Goal: Find specific page/section: Find specific page/section

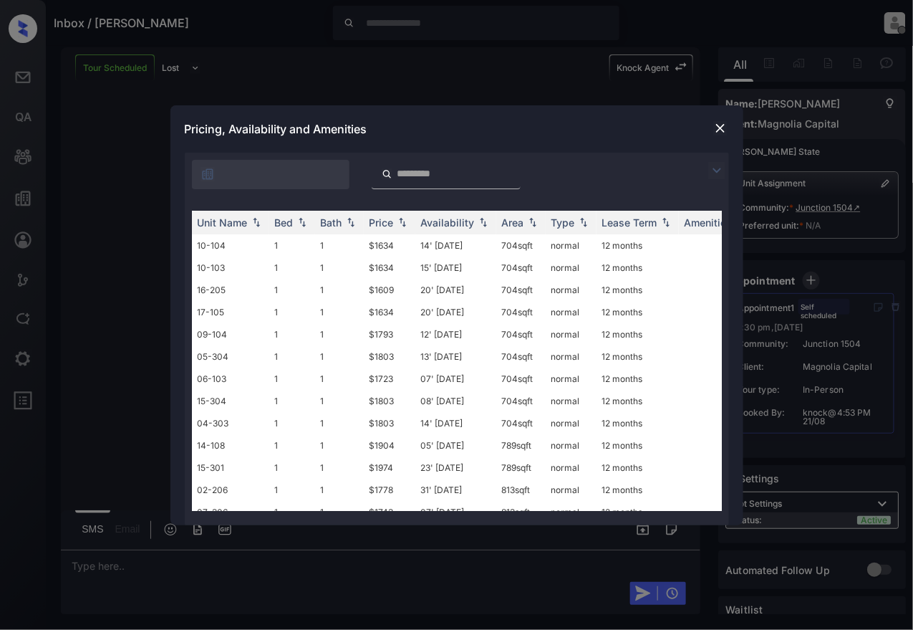
click at [718, 129] on img at bounding box center [721, 128] width 14 height 14
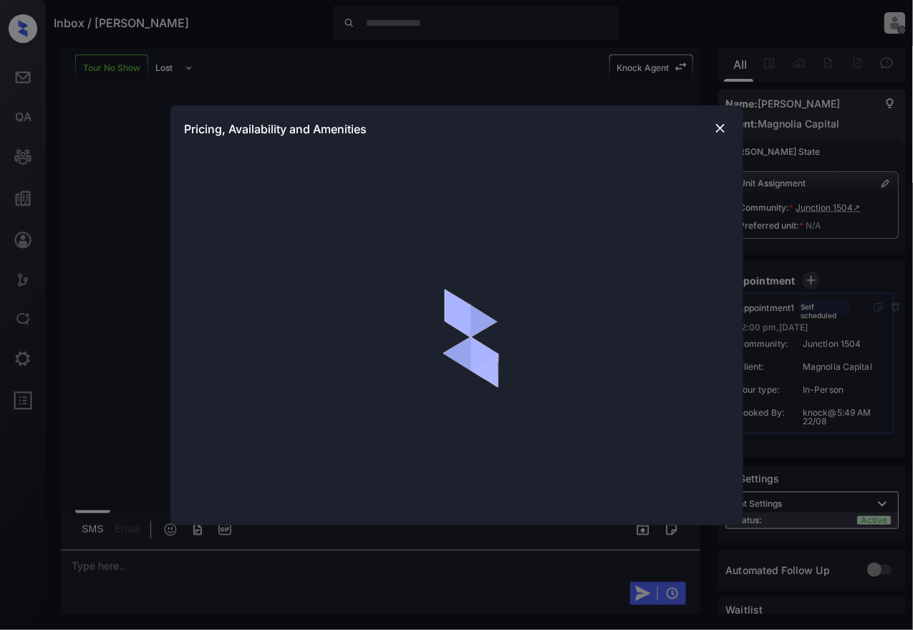
scroll to position [567, 0]
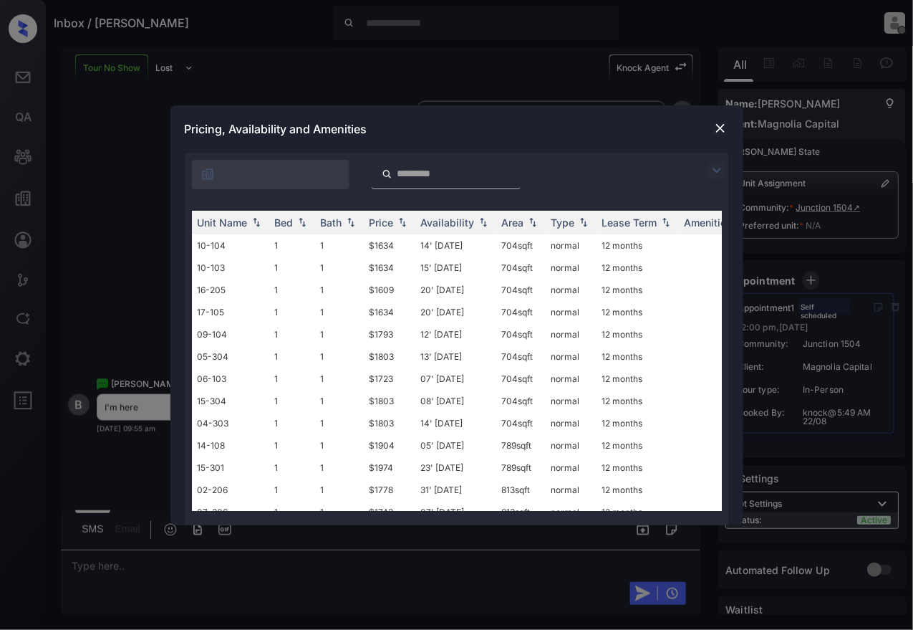
click at [721, 124] on img at bounding box center [721, 128] width 14 height 14
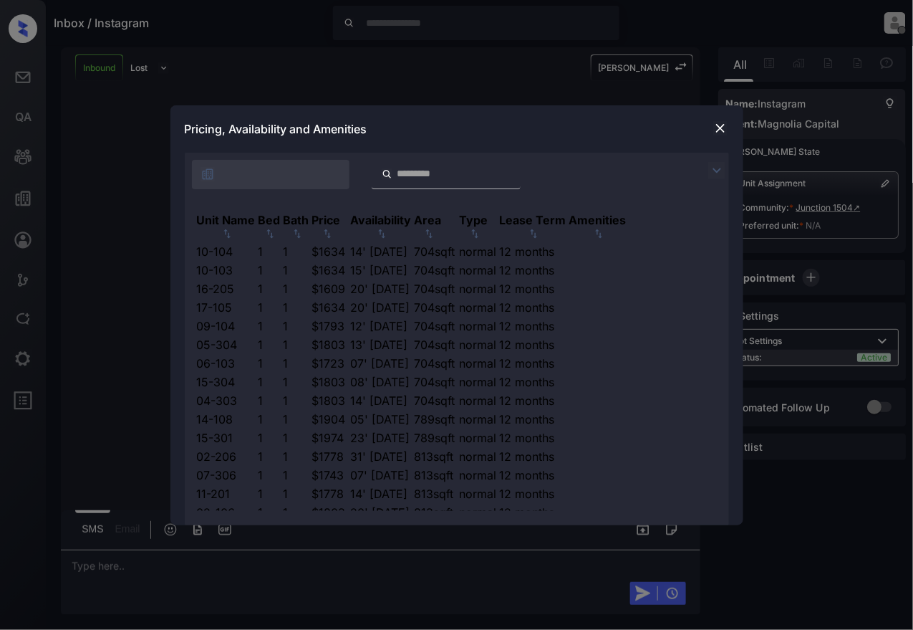
scroll to position [982, 0]
click at [719, 128] on img at bounding box center [721, 128] width 14 height 14
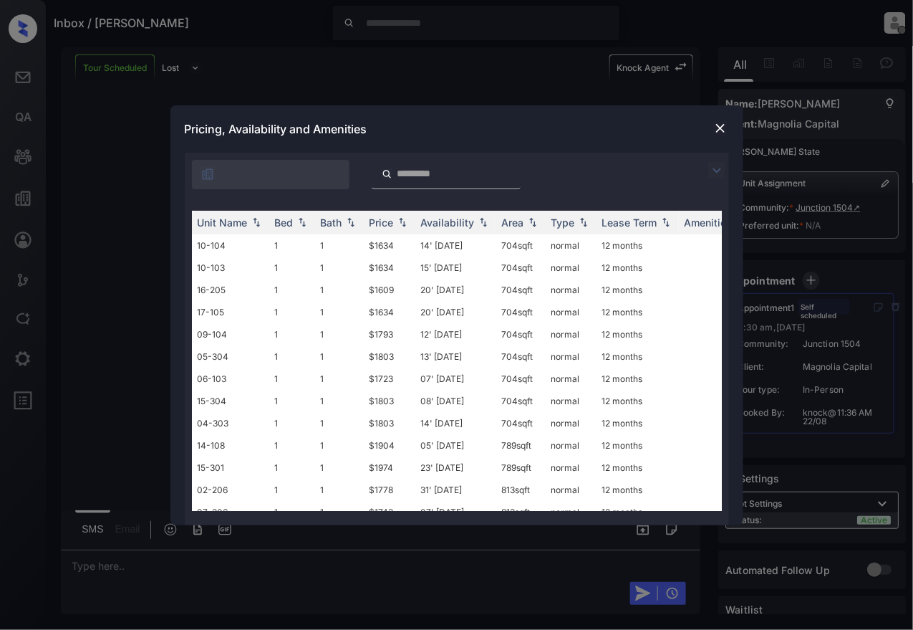
click at [719, 129] on img at bounding box center [721, 128] width 14 height 14
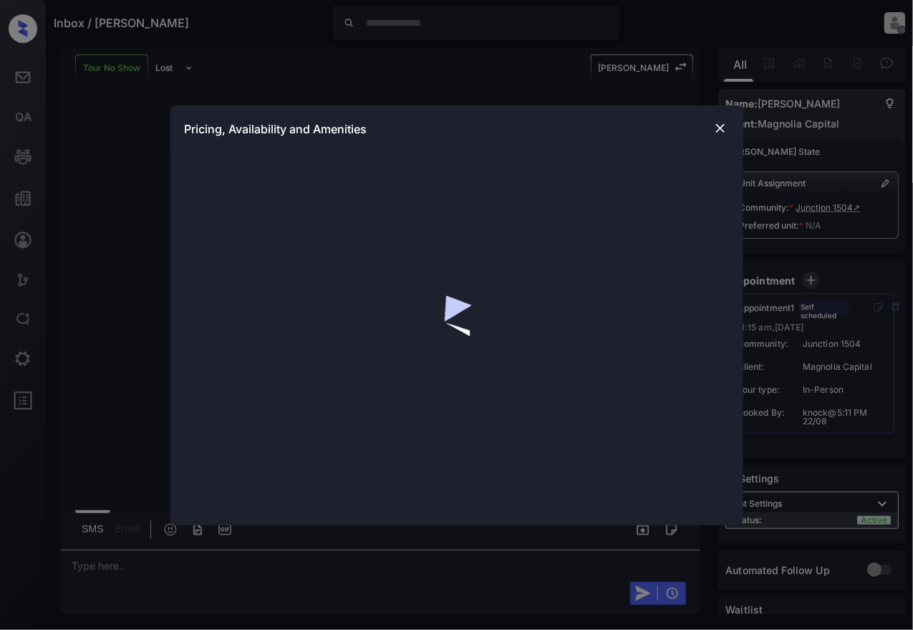
scroll to position [537, 0]
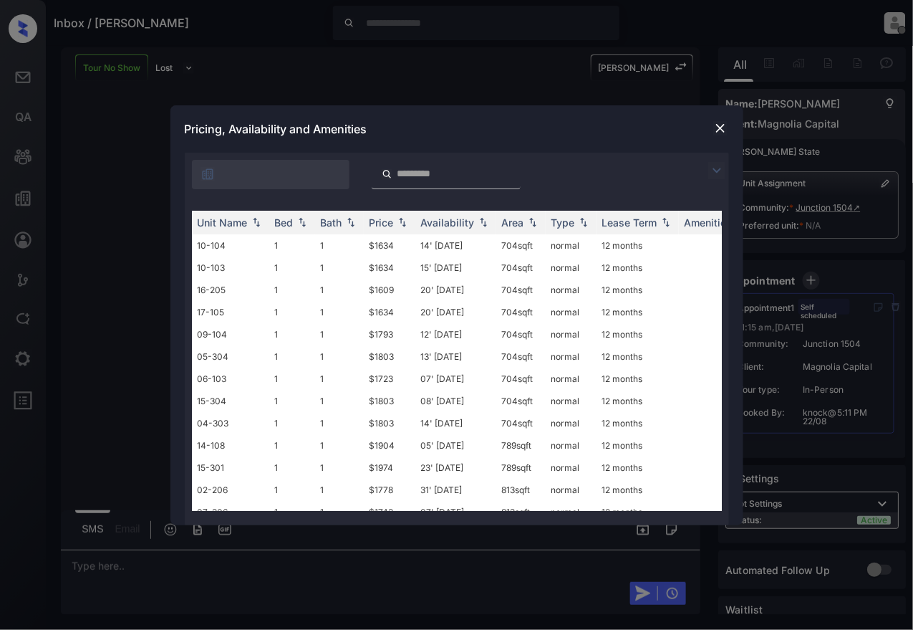
click at [720, 135] on img at bounding box center [721, 128] width 14 height 14
